Goal: Transaction & Acquisition: Purchase product/service

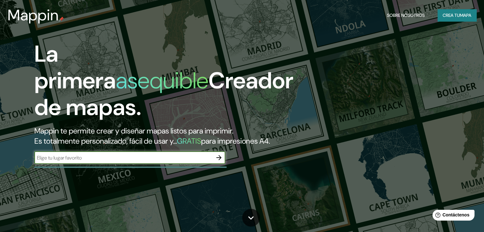
click at [120, 162] on input "text" at bounding box center [123, 157] width 178 height 7
type input "españa"
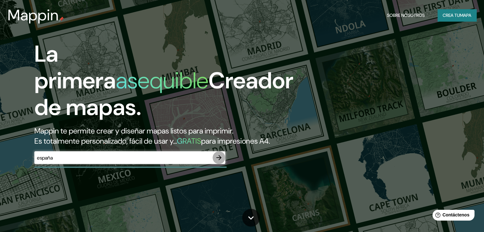
click at [217, 162] on icon "button" at bounding box center [219, 158] width 8 height 8
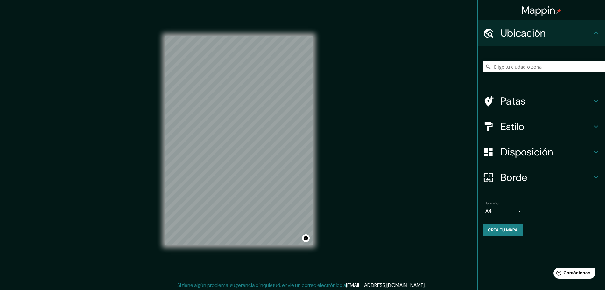
drag, startPoint x: 463, startPoint y: 0, endPoint x: 365, endPoint y: 130, distance: 163.0
click at [365, 130] on div "Mappin Ubicación Patas Estilo Disposición Borde Elige un borde. Consejo : puede…" at bounding box center [302, 146] width 605 height 292
click at [489, 62] on input "Elige tu ciudad o zona" at bounding box center [544, 66] width 122 height 11
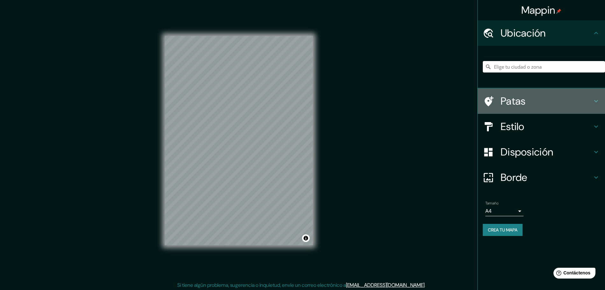
click at [489, 103] on h4 "Patas" at bounding box center [547, 101] width 92 height 13
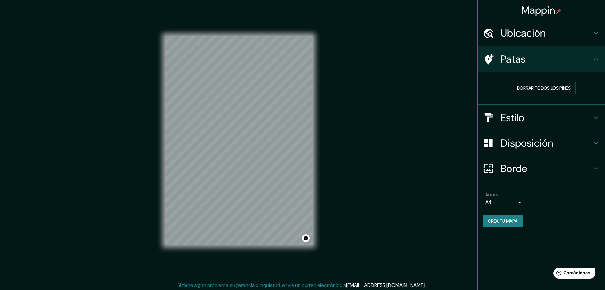
click at [489, 29] on font "Ubicación" at bounding box center [523, 32] width 45 height 13
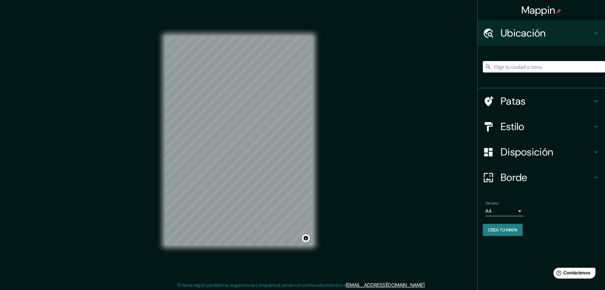
click at [489, 67] on input "Elige tu ciudad o zona" at bounding box center [544, 66] width 122 height 11
click at [440, 116] on div "Mappin Ubicación Perú Perú Perugia Perugia, Italia Perugia Italia Peruíbe São P…" at bounding box center [302, 146] width 605 height 292
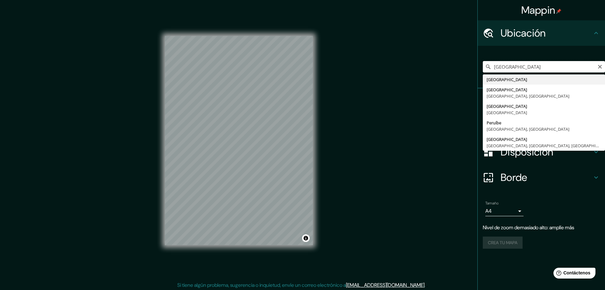
click at [489, 66] on input "Perú" at bounding box center [544, 66] width 122 height 11
type input "P"
type input "Brasil"
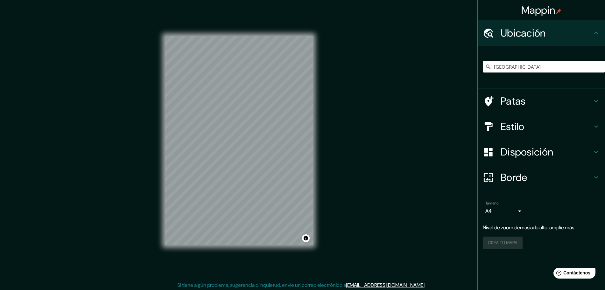
click at [438, 125] on div "Mappin Ubicación Brasil Brasil Brasilia Distrito Federal, Brasil Brasileña São …" at bounding box center [302, 146] width 605 height 292
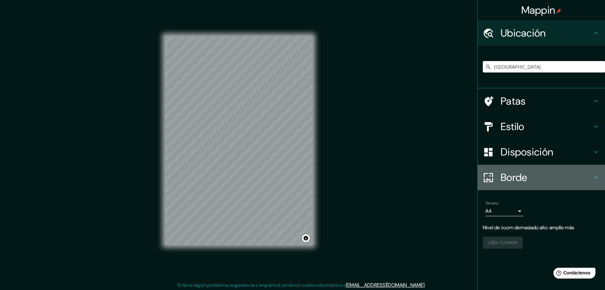
click at [489, 174] on font "Borde" at bounding box center [514, 177] width 27 height 13
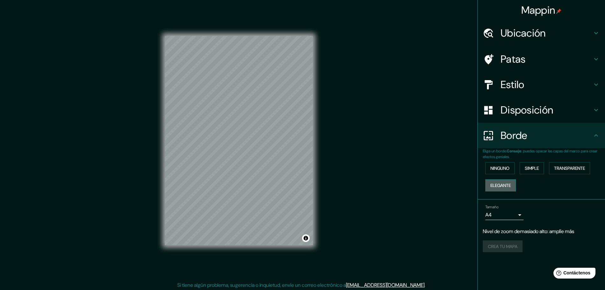
click at [489, 186] on font "Elegante" at bounding box center [501, 186] width 20 height 6
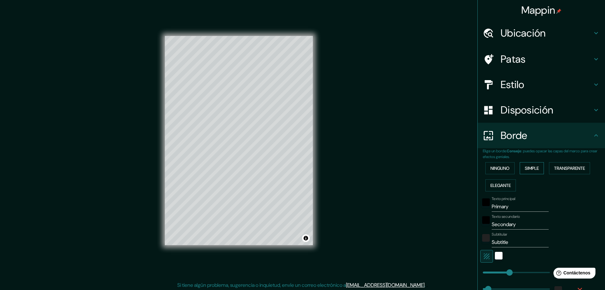
click at [489, 162] on button "Simple" at bounding box center [532, 168] width 24 height 12
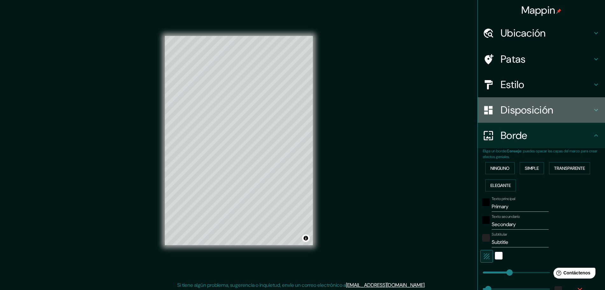
click at [489, 107] on font "Disposición" at bounding box center [527, 109] width 53 height 13
type input "37"
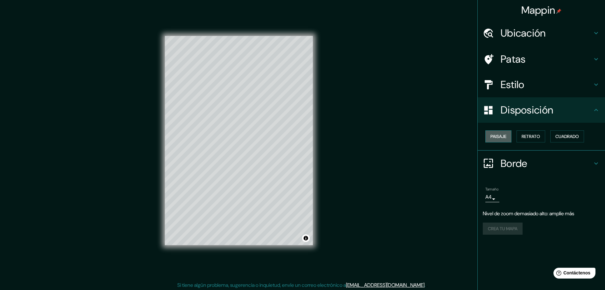
click at [489, 136] on font "Paisaje" at bounding box center [499, 137] width 16 height 6
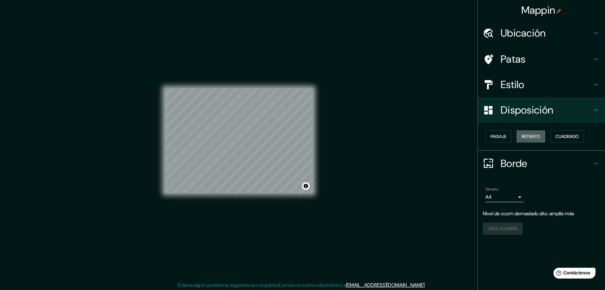
click at [489, 136] on button "Retrato" at bounding box center [531, 137] width 29 height 12
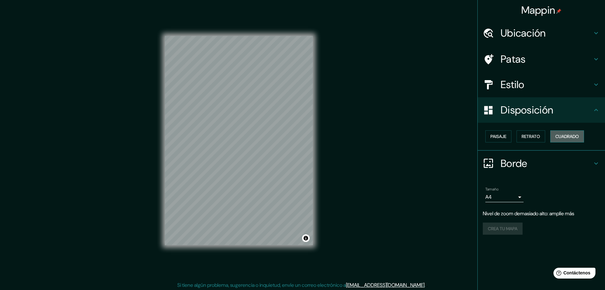
click at [489, 134] on font "Cuadrado" at bounding box center [568, 137] width 24 height 6
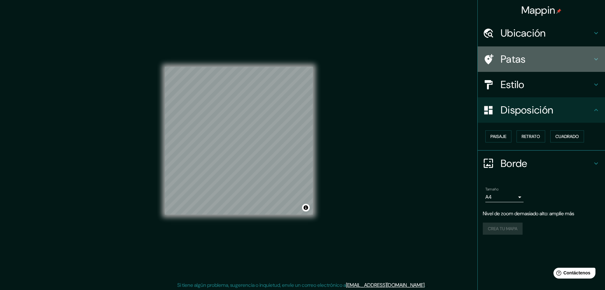
click at [489, 59] on h4 "Patas" at bounding box center [547, 59] width 92 height 13
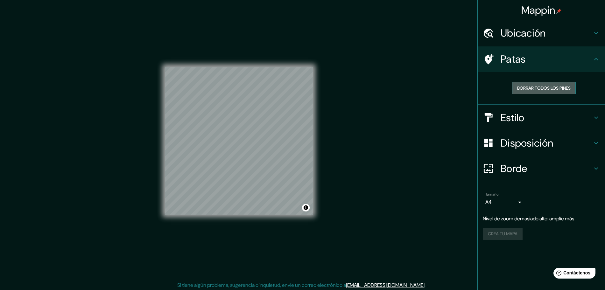
click at [489, 86] on font "Borrar todos los pines" at bounding box center [543, 88] width 53 height 6
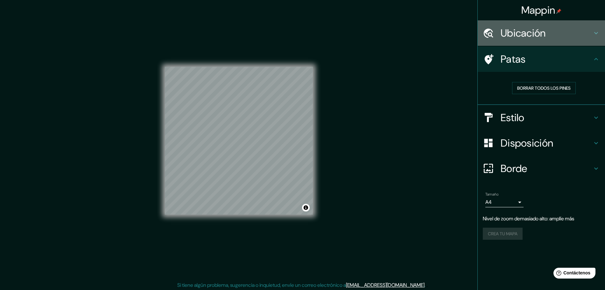
click at [489, 38] on font "Ubicación" at bounding box center [523, 32] width 45 height 13
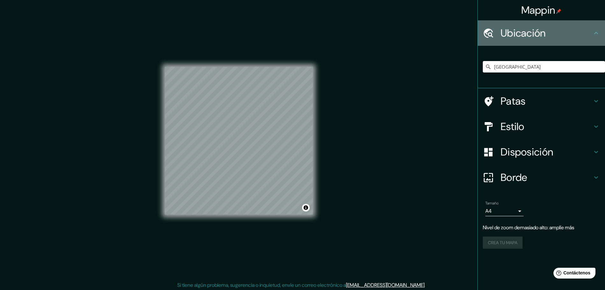
click at [489, 38] on font "Ubicación" at bounding box center [523, 32] width 45 height 13
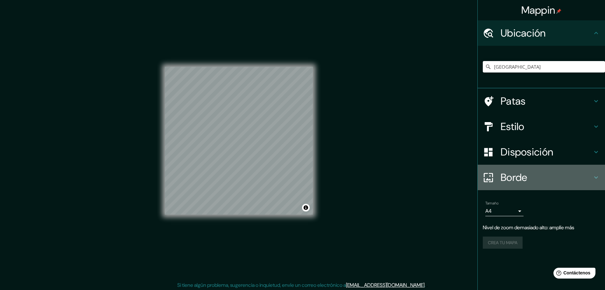
click at [489, 175] on font "Borde" at bounding box center [514, 177] width 27 height 13
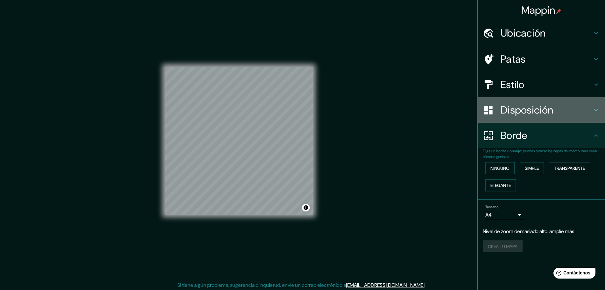
click at [489, 112] on font "Disposición" at bounding box center [527, 109] width 53 height 13
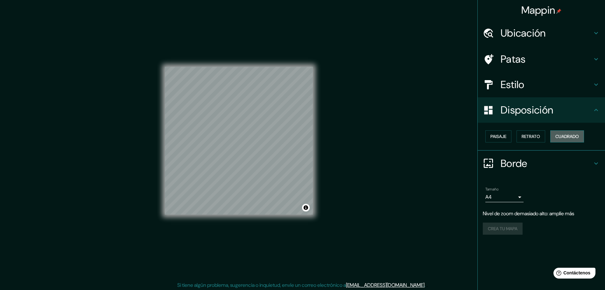
click at [489, 135] on font "Cuadrado" at bounding box center [568, 137] width 24 height 6
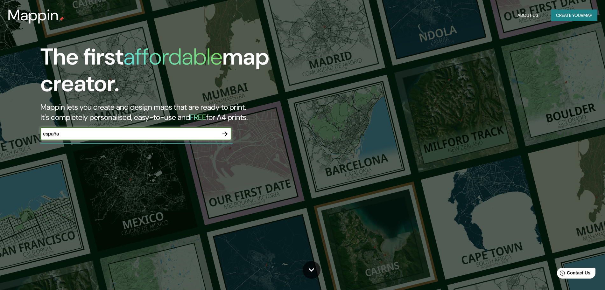
type input "españa"
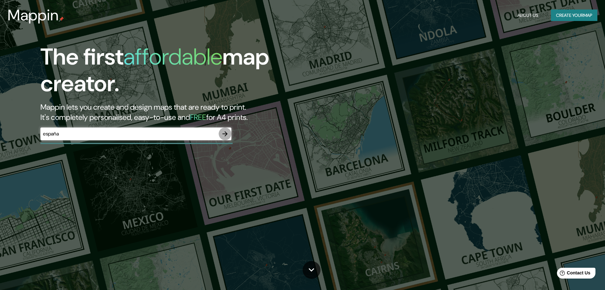
click at [228, 135] on icon "button" at bounding box center [225, 134] width 8 height 8
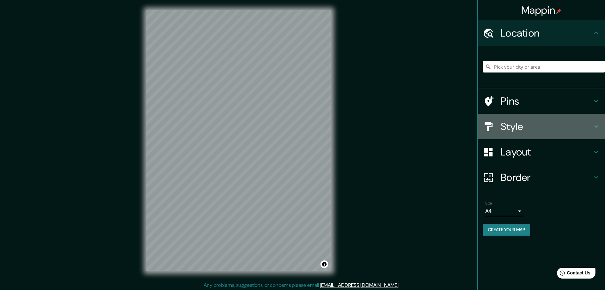
click at [505, 137] on div "Style" at bounding box center [541, 126] width 127 height 25
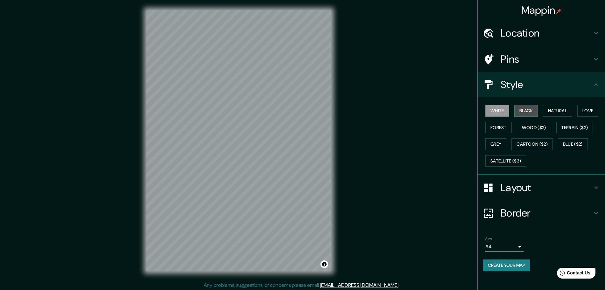
click at [528, 110] on button "Black" at bounding box center [526, 111] width 24 height 12
click at [563, 110] on button "Natural" at bounding box center [557, 111] width 29 height 12
click at [584, 109] on button "Love" at bounding box center [588, 111] width 21 height 12
click at [572, 123] on button "Terrain ($2)" at bounding box center [575, 128] width 37 height 12
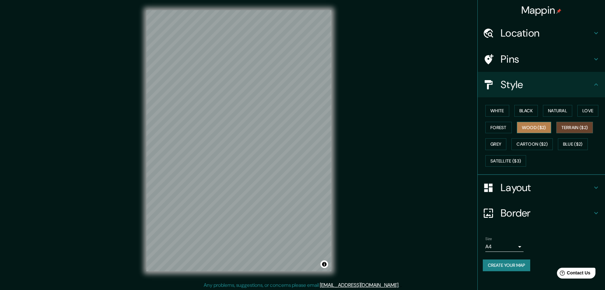
click at [544, 127] on button "Wood ($2)" at bounding box center [534, 128] width 34 height 12
click at [543, 145] on button "Cartoon ($2)" at bounding box center [532, 144] width 41 height 12
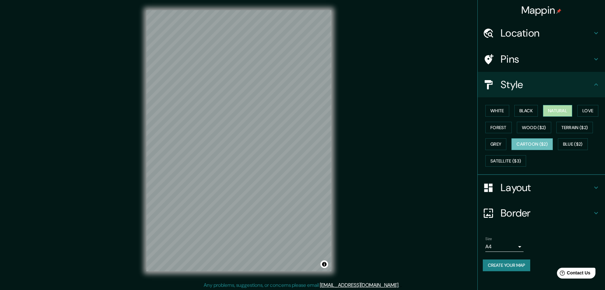
click at [549, 107] on button "Natural" at bounding box center [557, 111] width 29 height 12
click at [530, 110] on button "Black" at bounding box center [526, 111] width 24 height 12
click at [552, 115] on button "Natural" at bounding box center [557, 111] width 29 height 12
